Goal: Information Seeking & Learning: Learn about a topic

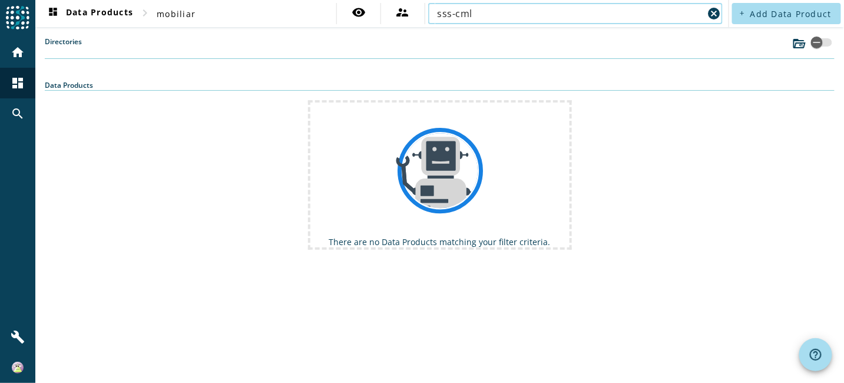
drag, startPoint x: 518, startPoint y: 15, endPoint x: 290, endPoint y: -16, distance: 229.4
click at [290, 0] on html "menu Agoora home dashboard search build dashboard Data Products chevron_right m…" at bounding box center [422, 191] width 844 height 383
paste input "partner-internal-partnerdaten-test"
type input "sss-partner-internal-partnerdaten-test"
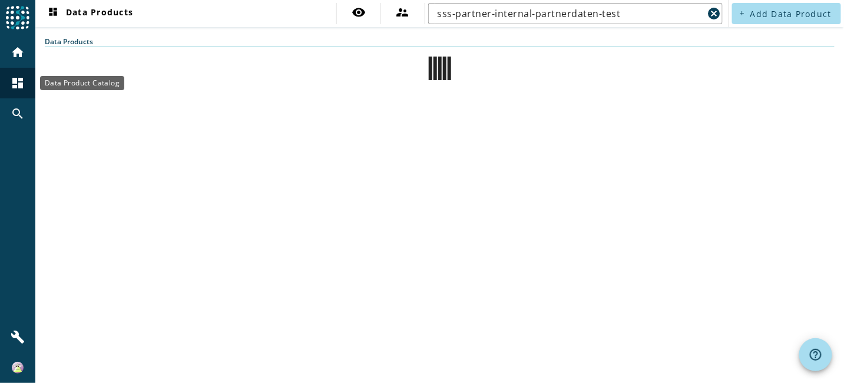
click at [12, 78] on mat-icon "dashboard" at bounding box center [18, 83] width 14 height 14
click at [651, 20] on input "sss-partner-internal-partnerdaten-test" at bounding box center [571, 13] width 266 height 14
click at [608, 14] on input "sss-partner-internal-partnerdaten-test" at bounding box center [571, 13] width 266 height 14
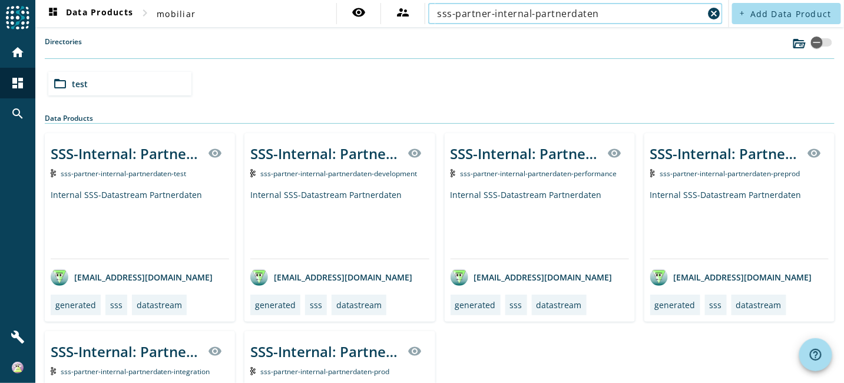
type input "sss-partner-internal-partnerdaten"
click at [190, 154] on div "SSS-Internal: Partnerdaten" at bounding box center [126, 153] width 150 height 19
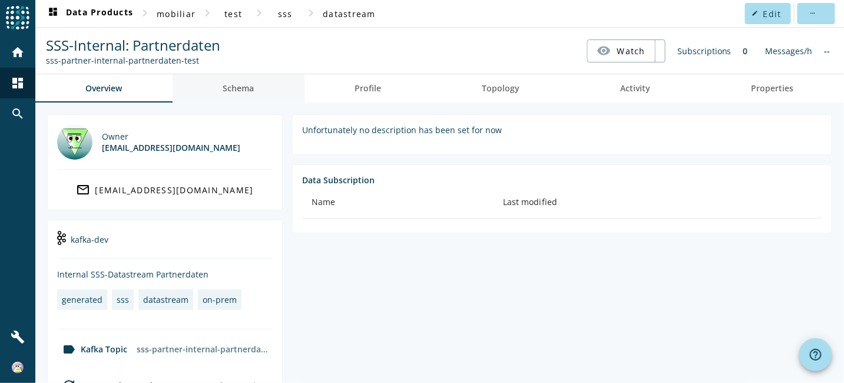
click at [227, 84] on span "Schema" at bounding box center [238, 88] width 31 height 8
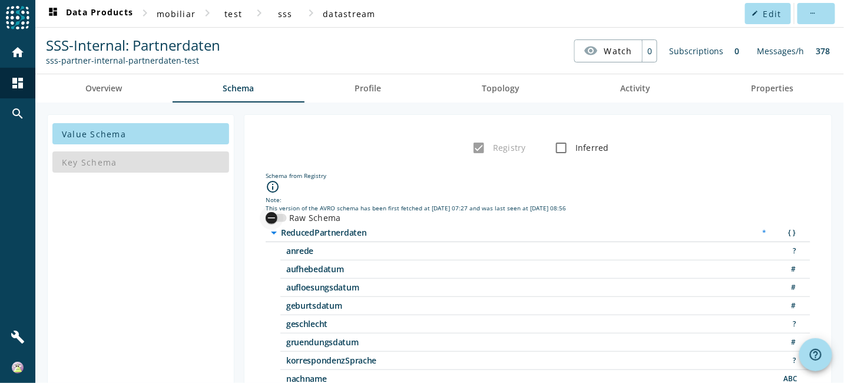
click at [269, 217] on icon "button" at bounding box center [271, 217] width 7 height 1
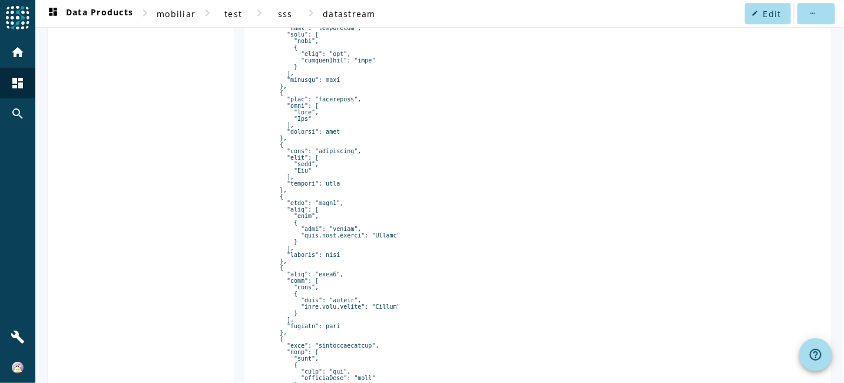
scroll to position [1281, 0]
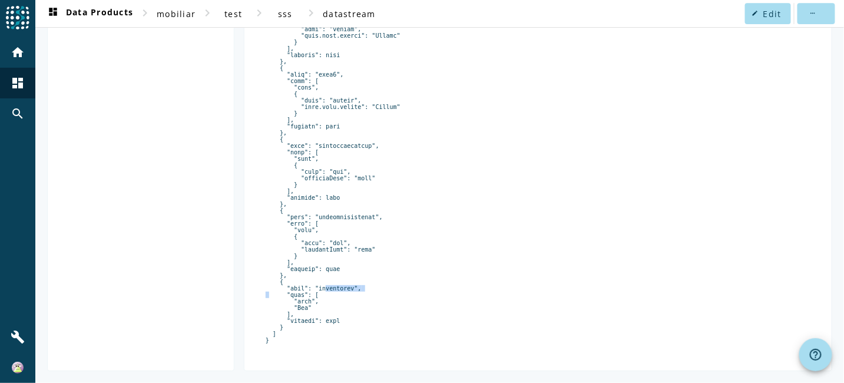
drag, startPoint x: 354, startPoint y: 285, endPoint x: 312, endPoint y: 285, distance: 42.4
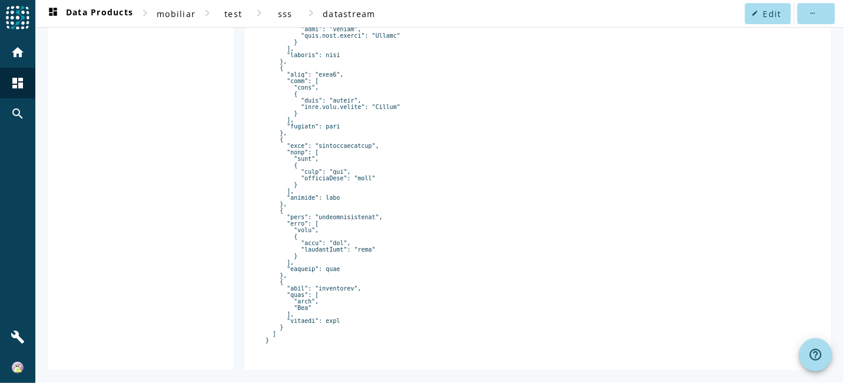
drag, startPoint x: 289, startPoint y: 311, endPoint x: 270, endPoint y: 289, distance: 30.1
